Goal: Communication & Community: Answer question/provide support

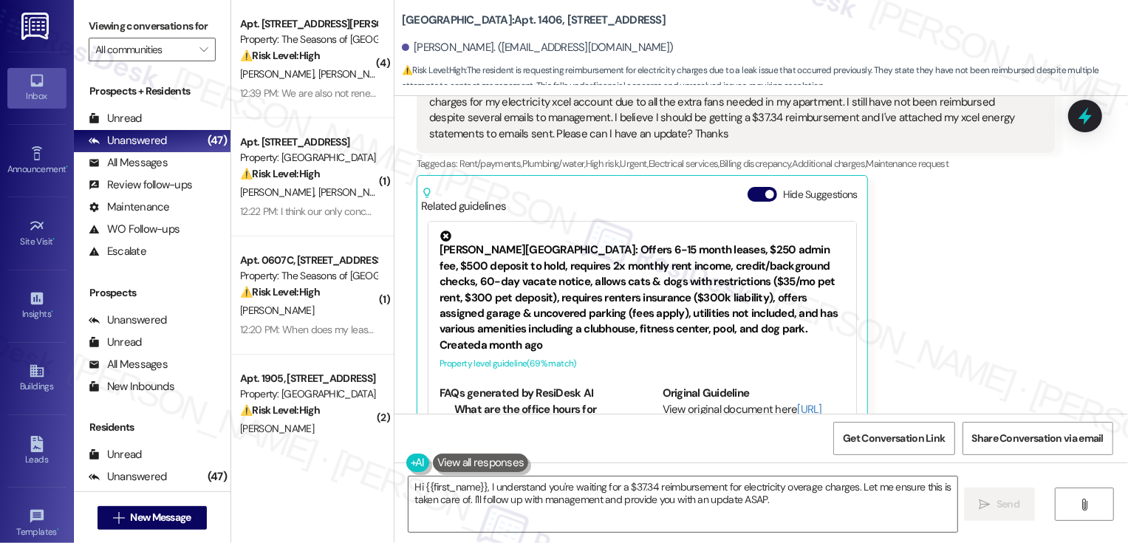
scroll to position [1430, 0]
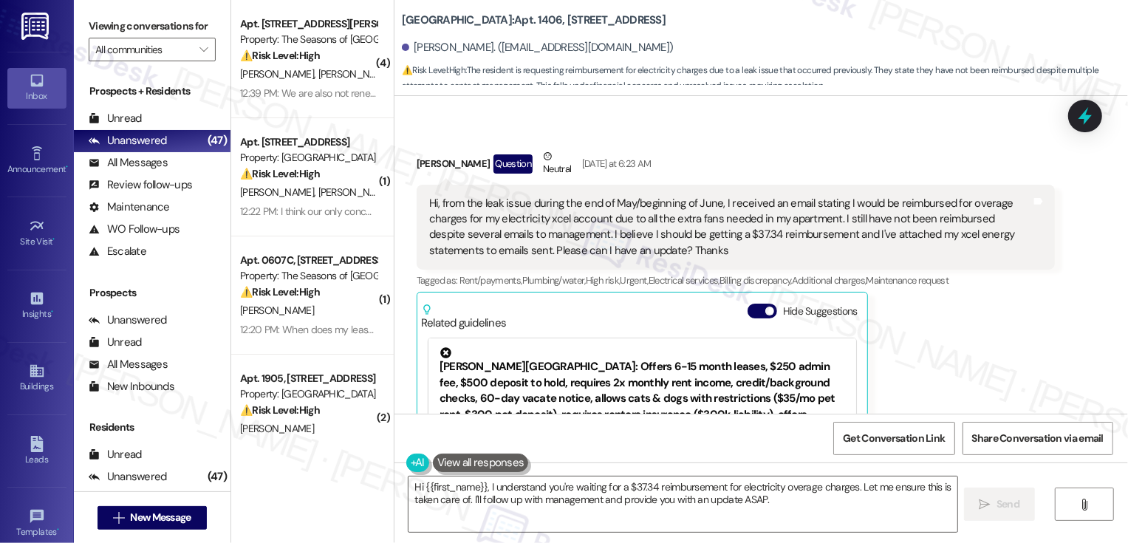
click at [499, 24] on b "[GEOGRAPHIC_DATA]: Apt. [STREET_ADDRESS]" at bounding box center [534, 21] width 264 height 16
copy b "1406"
drag, startPoint x: 405, startPoint y: 46, endPoint x: 465, endPoint y: 52, distance: 60.9
click at [465, 52] on div "[PERSON_NAME]. ([EMAIL_ADDRESS][DOMAIN_NAME])" at bounding box center [538, 48] width 272 height 16
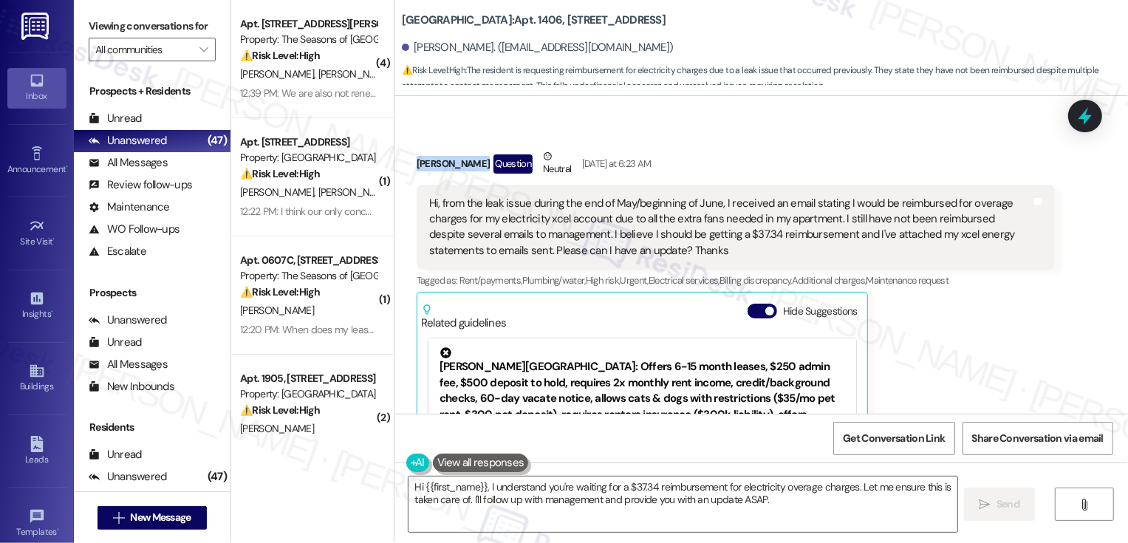
drag, startPoint x: 408, startPoint y: 148, endPoint x: 467, endPoint y: 151, distance: 59.1
click at [467, 151] on div "[PERSON_NAME] Question Neutral [DATE] at 6:23 AM" at bounding box center [736, 166] width 638 height 36
copy div "[PERSON_NAME]"
click at [677, 137] on div "Received via SMS [PERSON_NAME] Question Neutral [DATE] at 6:23 AM Hi, from the …" at bounding box center [735, 350] width 660 height 426
click at [876, 440] on span "Get Conversation Link" at bounding box center [894, 439] width 102 height 16
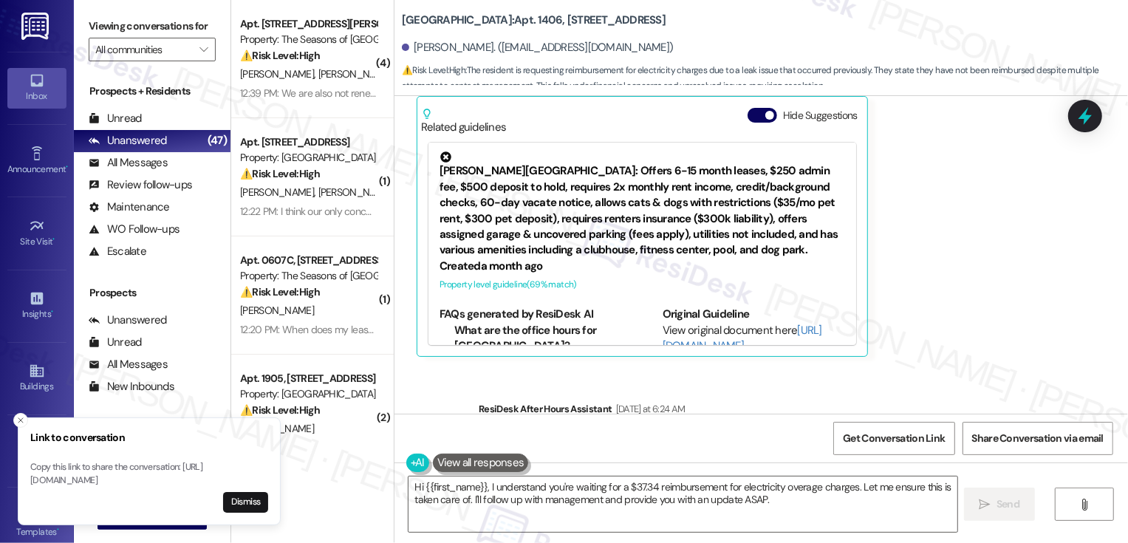
scroll to position [1385, 0]
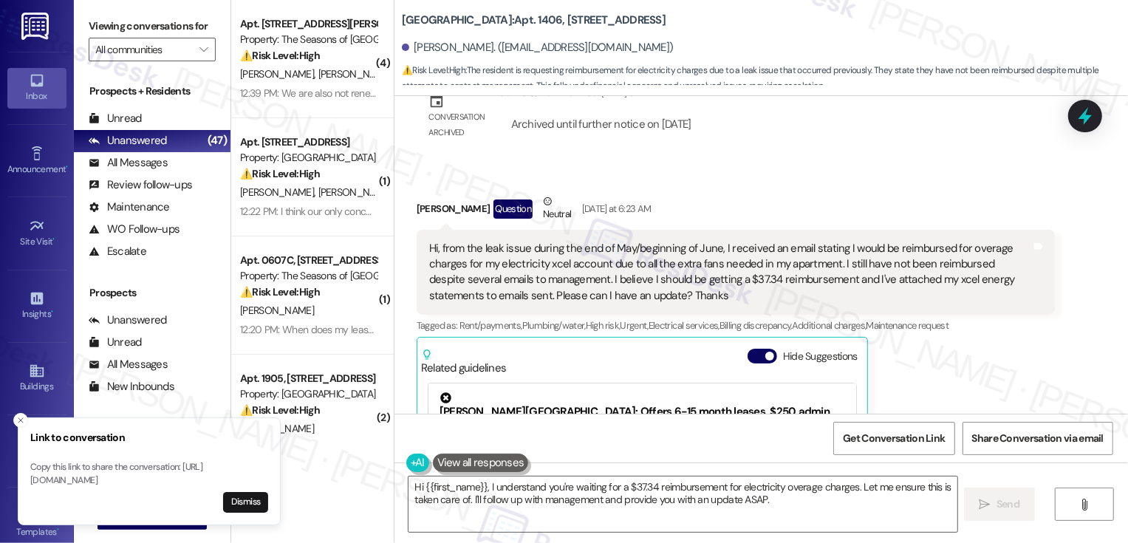
click at [417, 194] on div "[PERSON_NAME] Question Neutral [DATE] at 6:23 AM" at bounding box center [736, 212] width 638 height 36
copy div "[PERSON_NAME]"
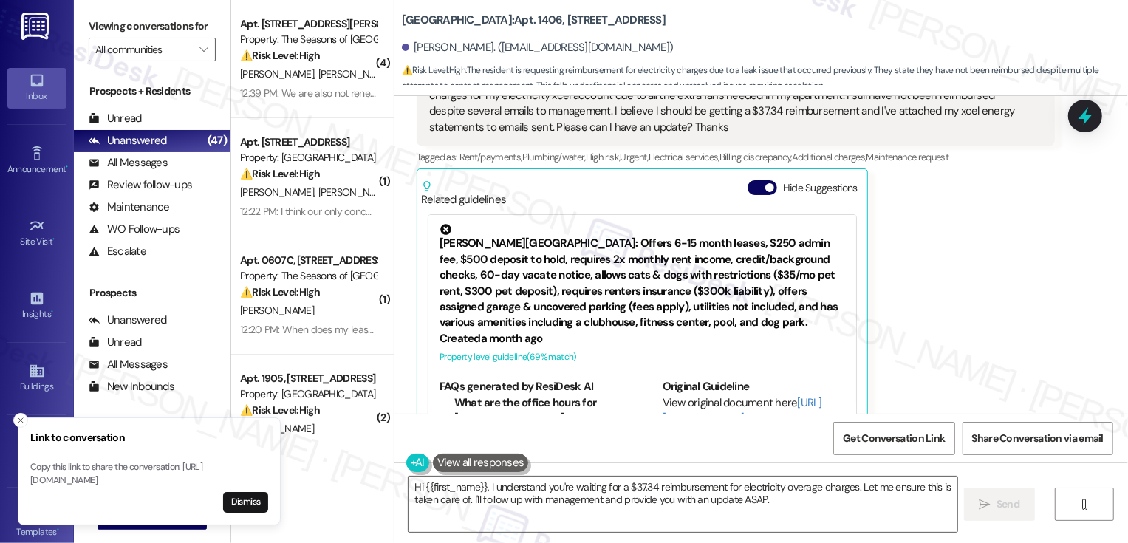
scroll to position [1600, 0]
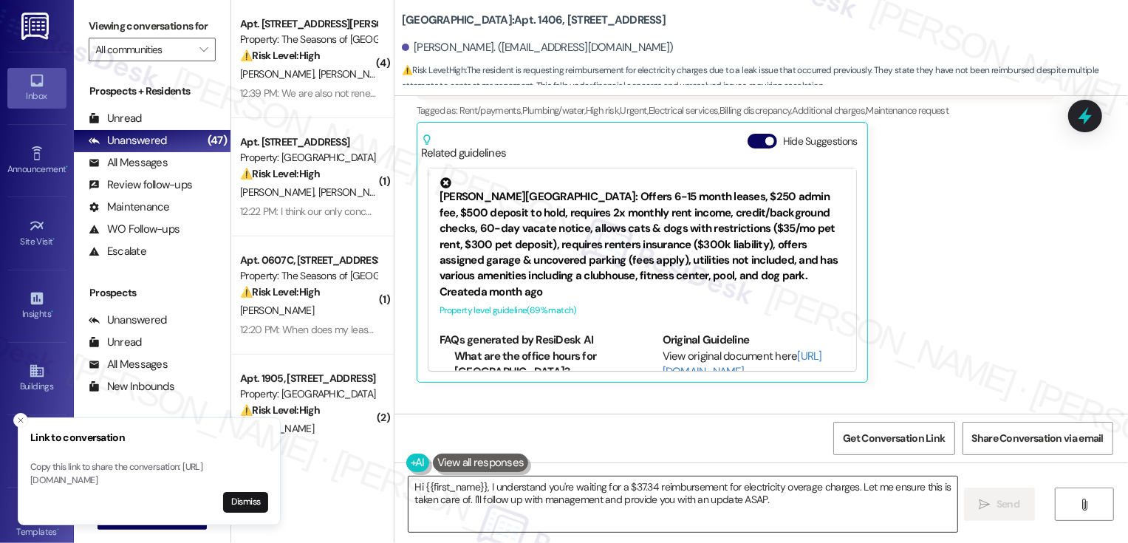
click at [501, 491] on textarea "Hi {{first_name}}, I understand you're waiting for a $37.34 reimbursement for e…" at bounding box center [682, 503] width 549 height 55
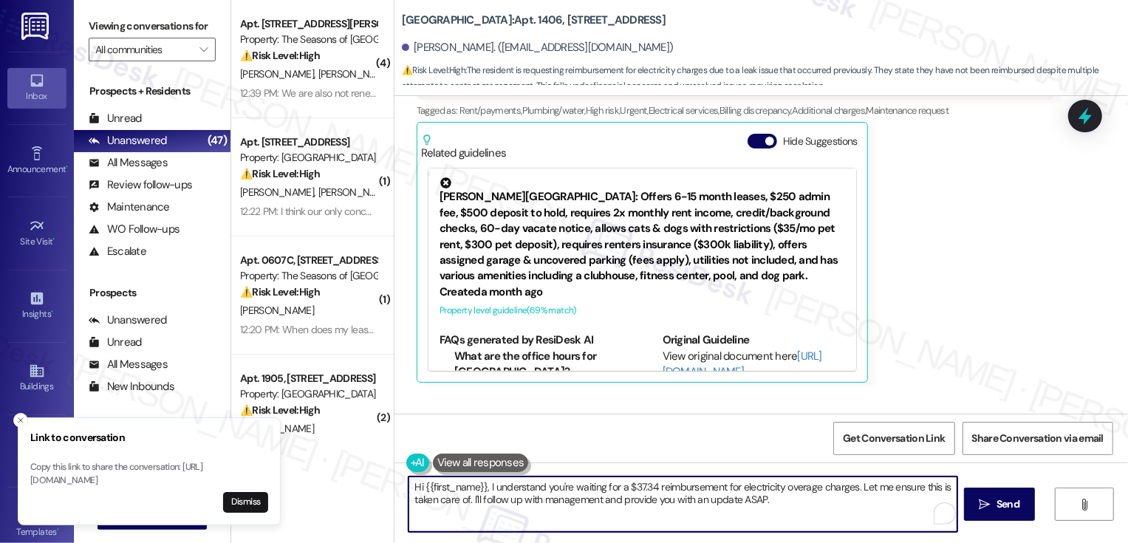
click at [667, 493] on textarea "Hi {{first_name}}, I understand you're waiting for a $37.34 reimbursement for e…" at bounding box center [682, 503] width 549 height 55
drag, startPoint x: 852, startPoint y: 486, endPoint x: 860, endPoint y: 510, distance: 25.0
click at [859, 509] on textarea "Hi {{first_name}}, I understand you're waiting for a $37.34 reimbursement for e…" at bounding box center [682, 503] width 549 height 55
click at [853, 487] on textarea "Hi {{first_name}}, I understand you're waiting for a $37.34 reimbursement for e…" at bounding box center [682, 503] width 549 height 55
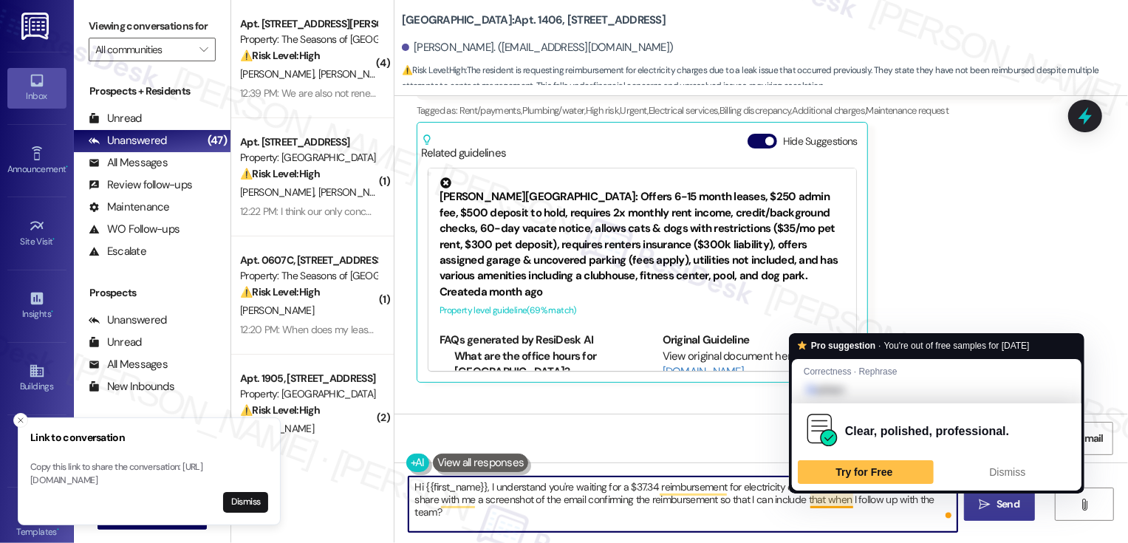
type textarea "Hi {{first_name}}, I understand you're waiting for a $37.34 reimbursement for e…"
click at [1004, 503] on span "Send" at bounding box center [1007, 504] width 23 height 16
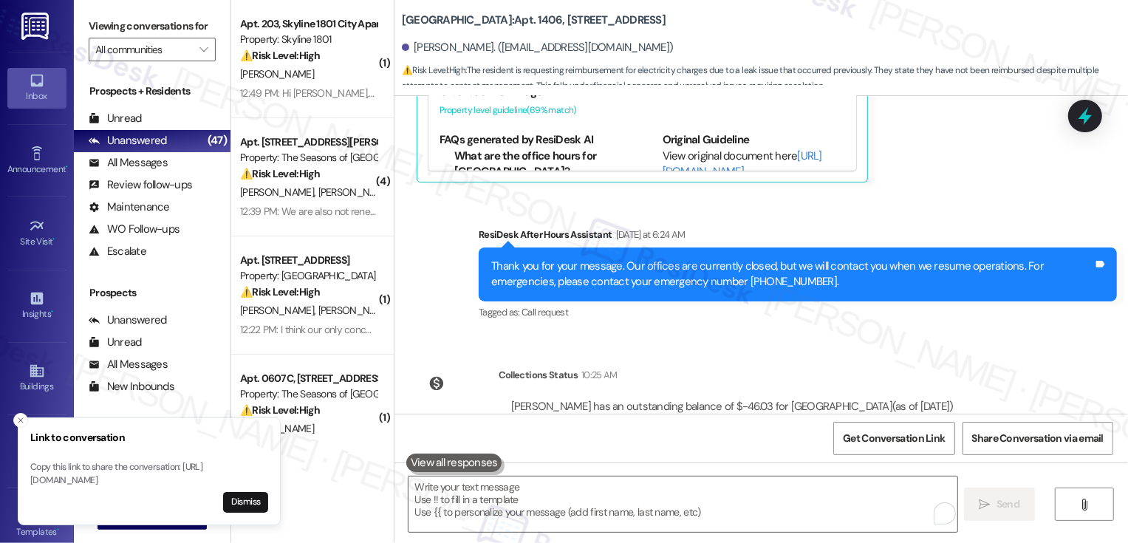
scroll to position [1959, 0]
